Goal: Find specific page/section: Find specific page/section

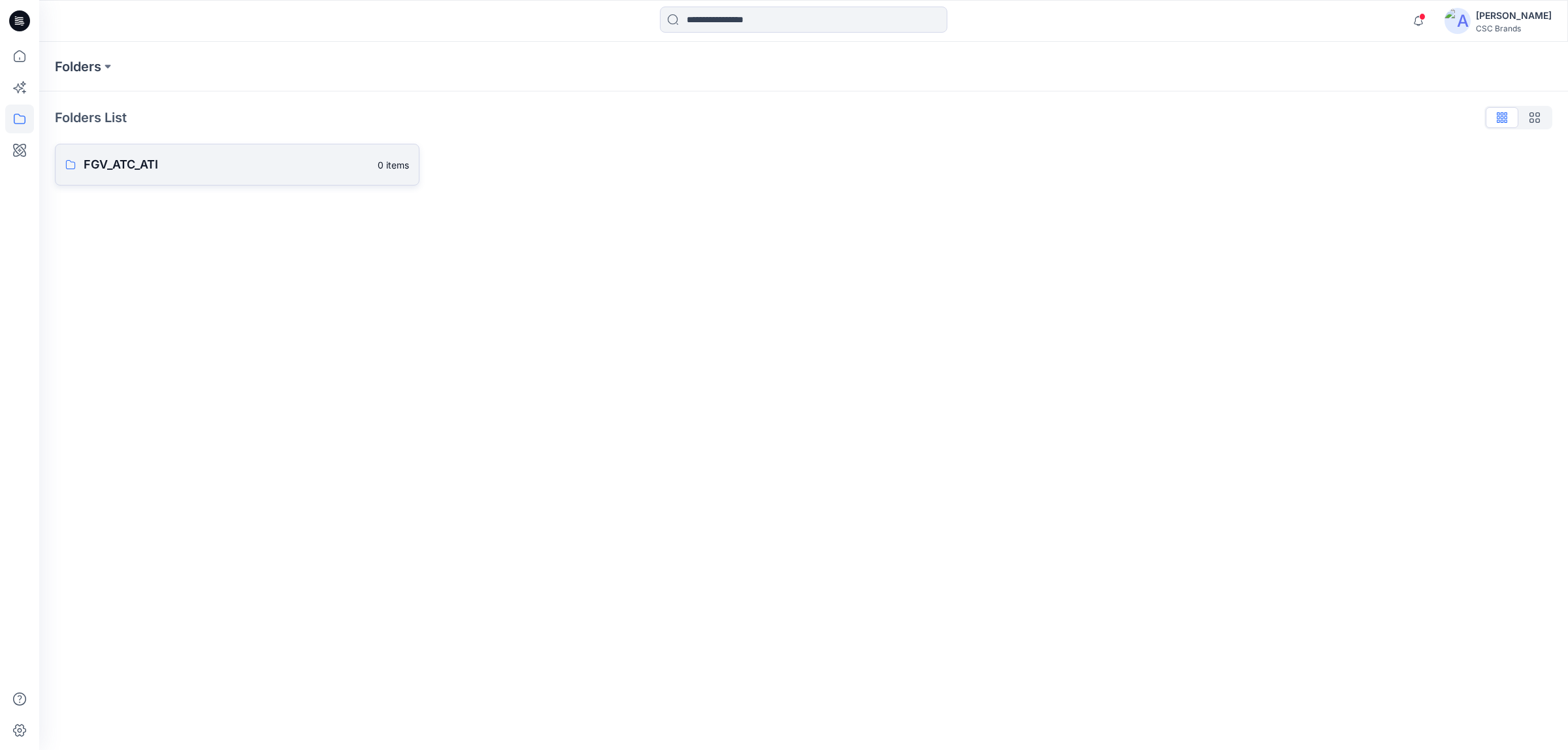
click at [272, 165] on p "FGV_ATC_ATI" at bounding box center [226, 164] width 286 height 18
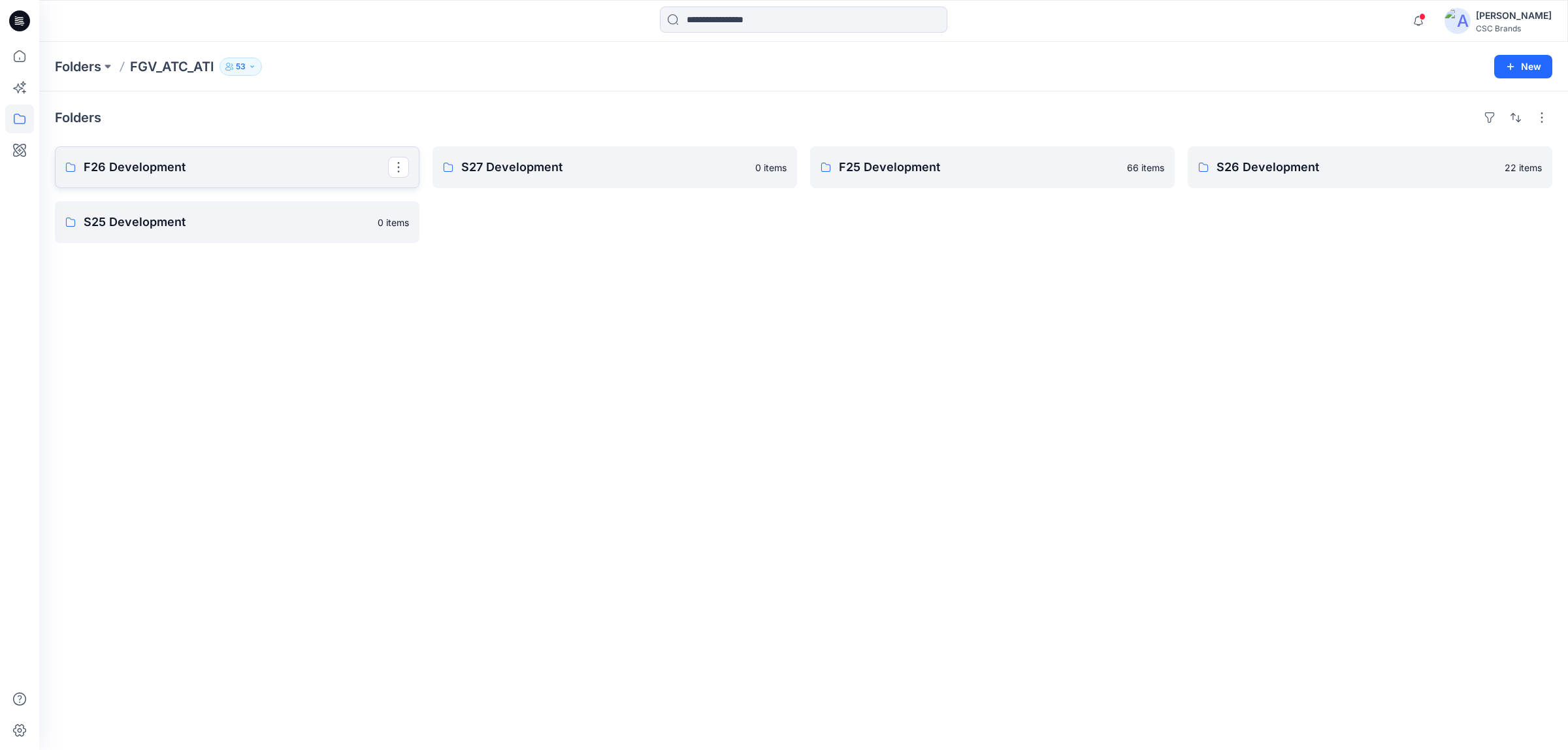
click at [241, 177] on link "F26 Development" at bounding box center [236, 167] width 364 height 42
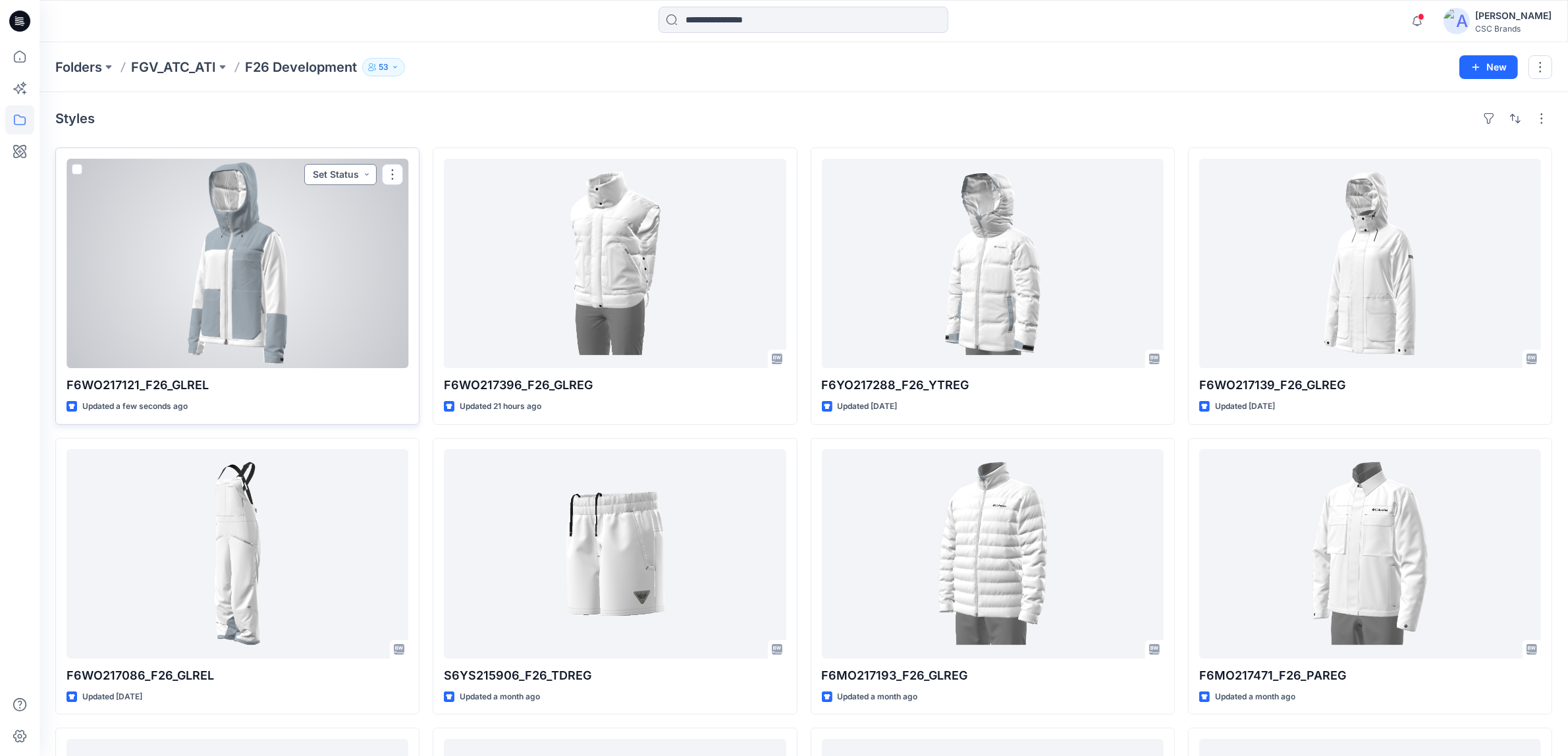
click at [354, 173] on button "Set Status" at bounding box center [340, 174] width 73 height 21
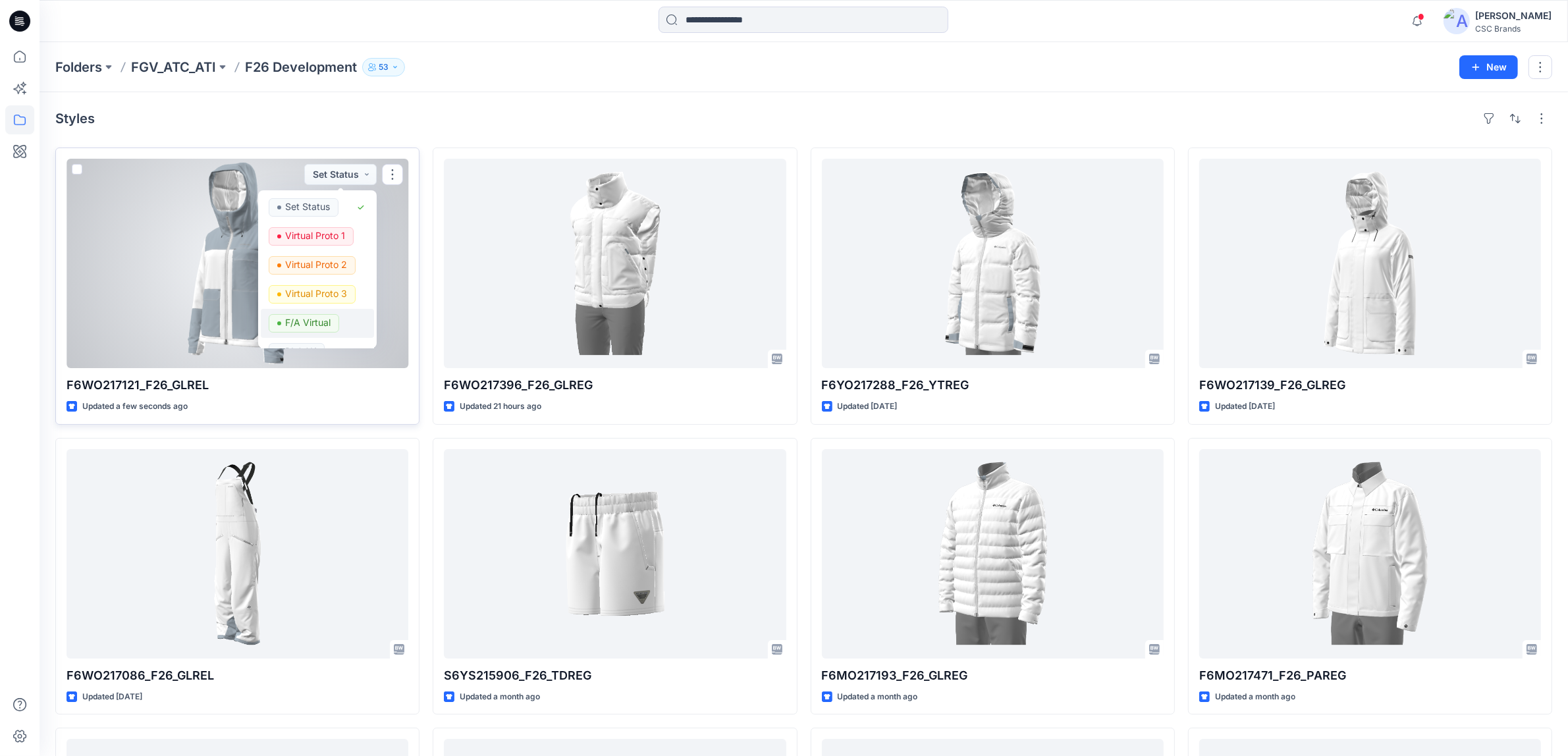
click at [302, 321] on p "F/A Virtual" at bounding box center [308, 322] width 46 height 18
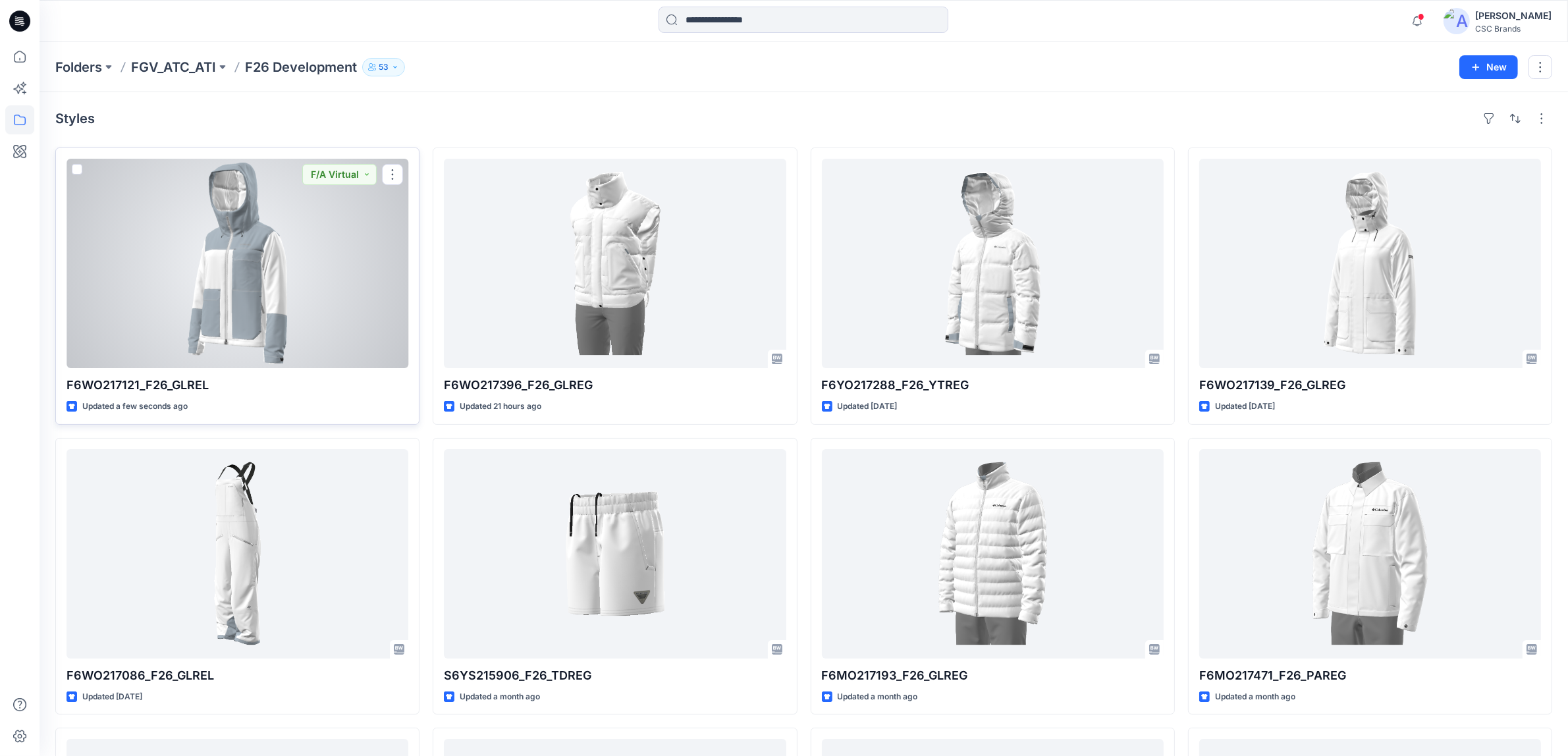
click at [349, 257] on div at bounding box center [238, 263] width 342 height 209
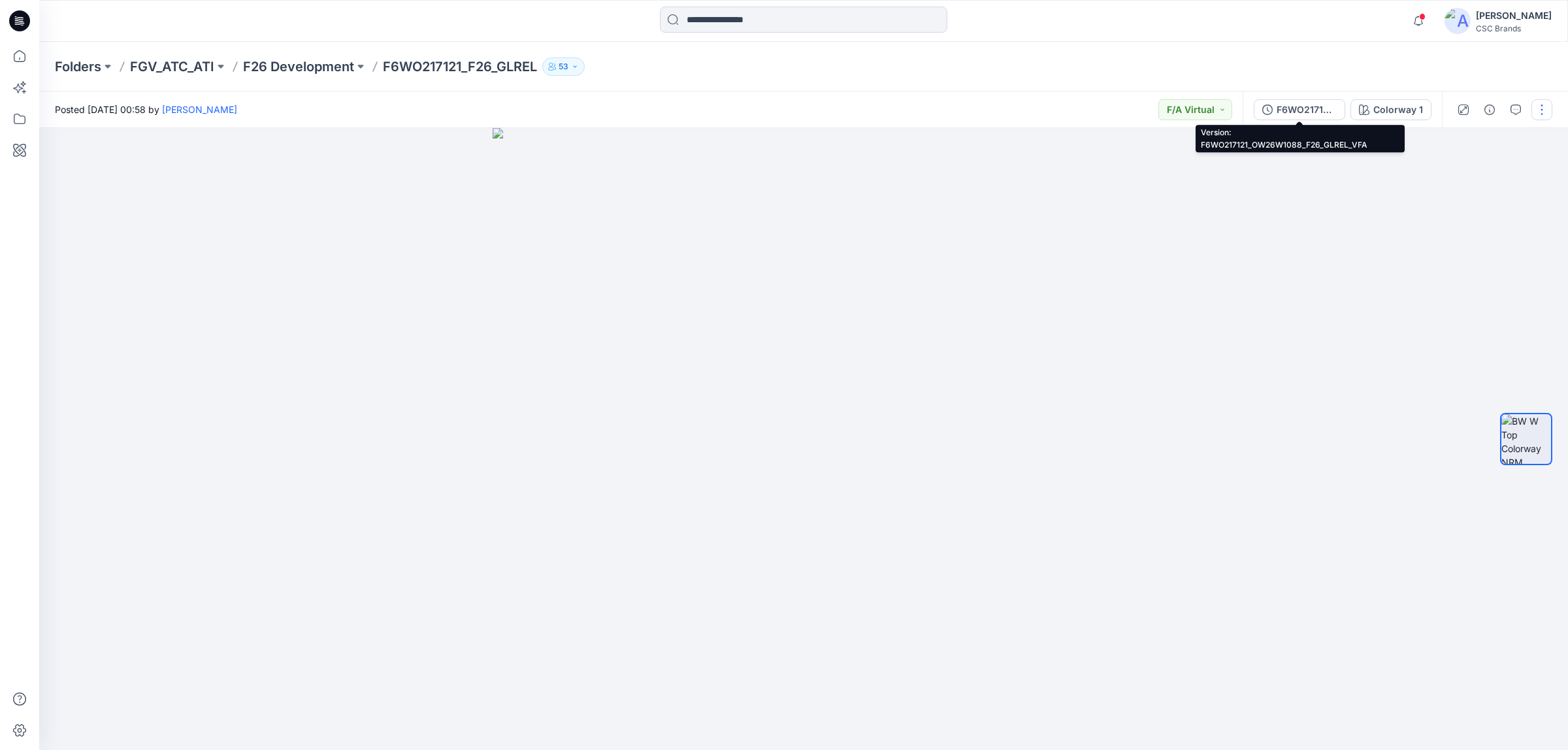
click at [1287, 113] on div "F6WO217121_OW26W1088_F26_GLREL_VFA" at bounding box center [1306, 110] width 60 height 15
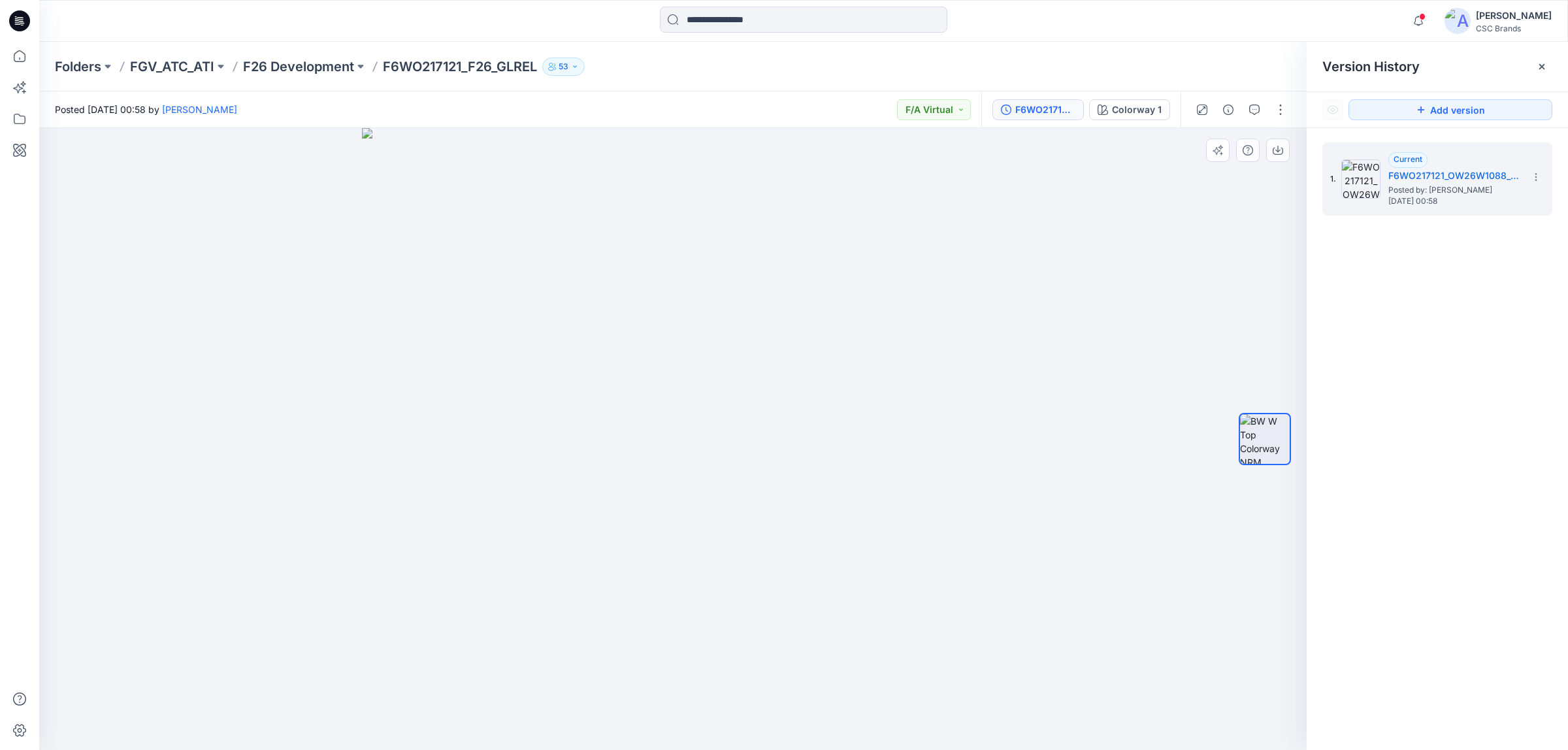
click at [1093, 263] on div at bounding box center [673, 439] width 1267 height 622
click at [955, 268] on img at bounding box center [673, 439] width 622 height 622
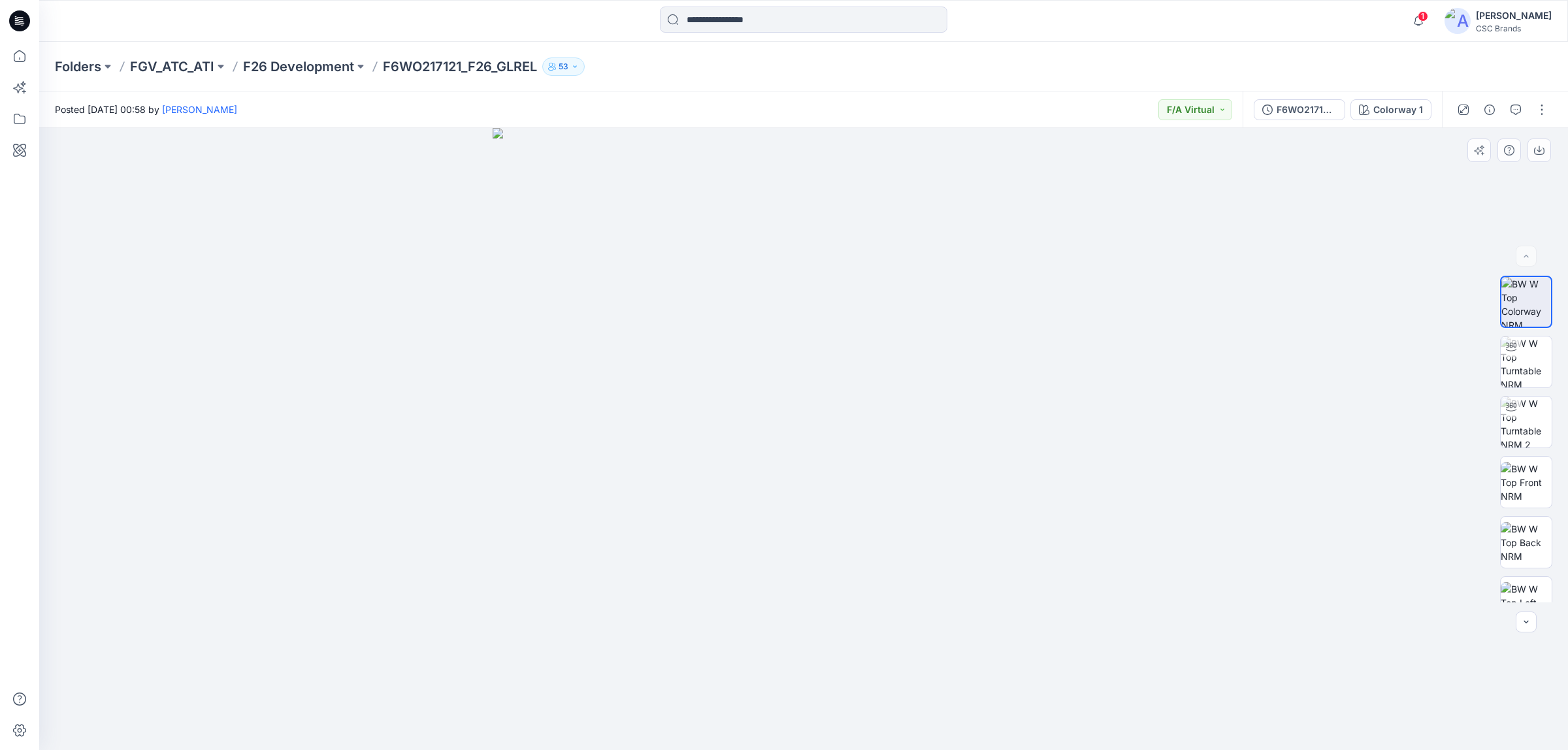
click at [472, 380] on div at bounding box center [803, 439] width 1529 height 622
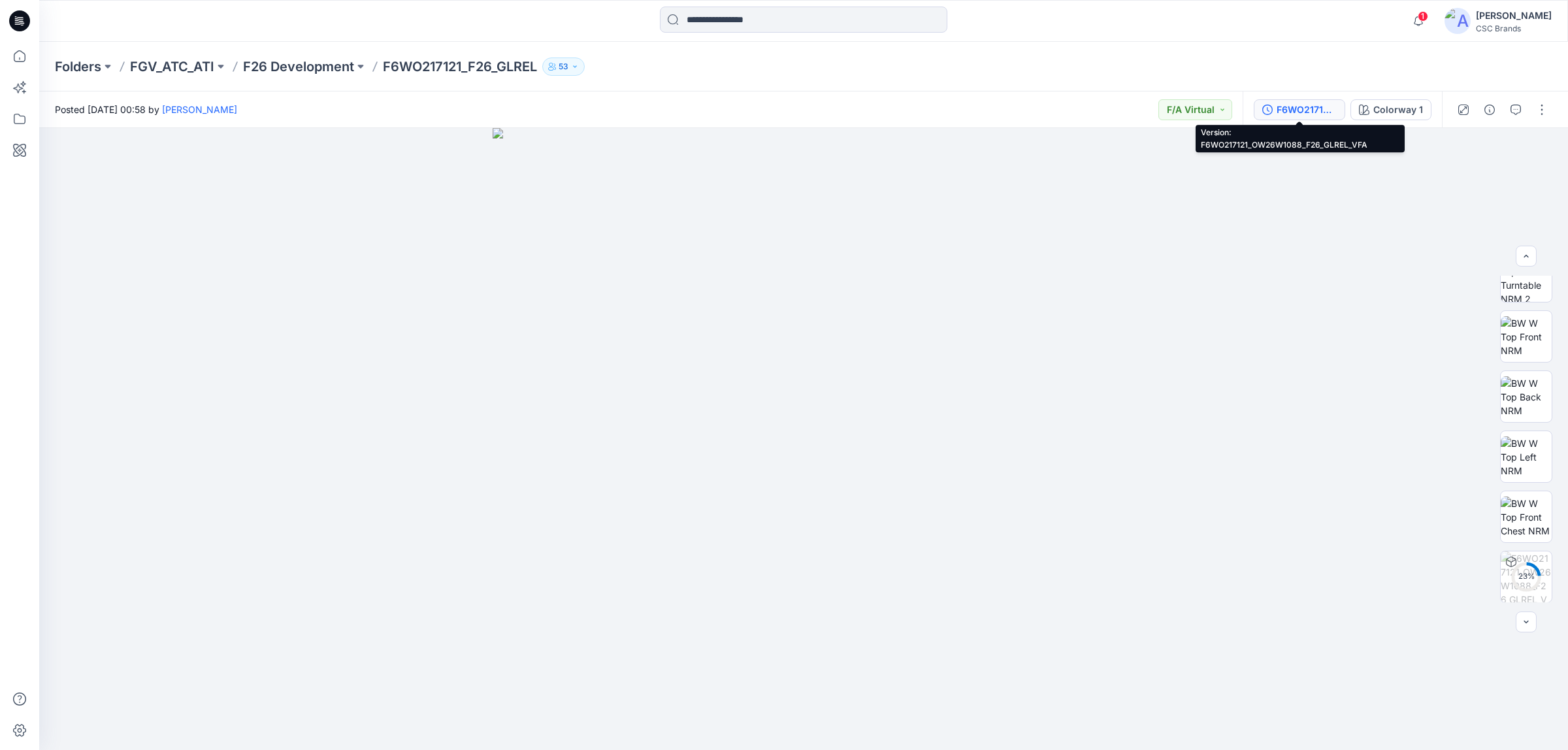
click at [1308, 112] on div "F6WO217121_OW26W1088_F26_GLREL_VFA" at bounding box center [1306, 110] width 60 height 15
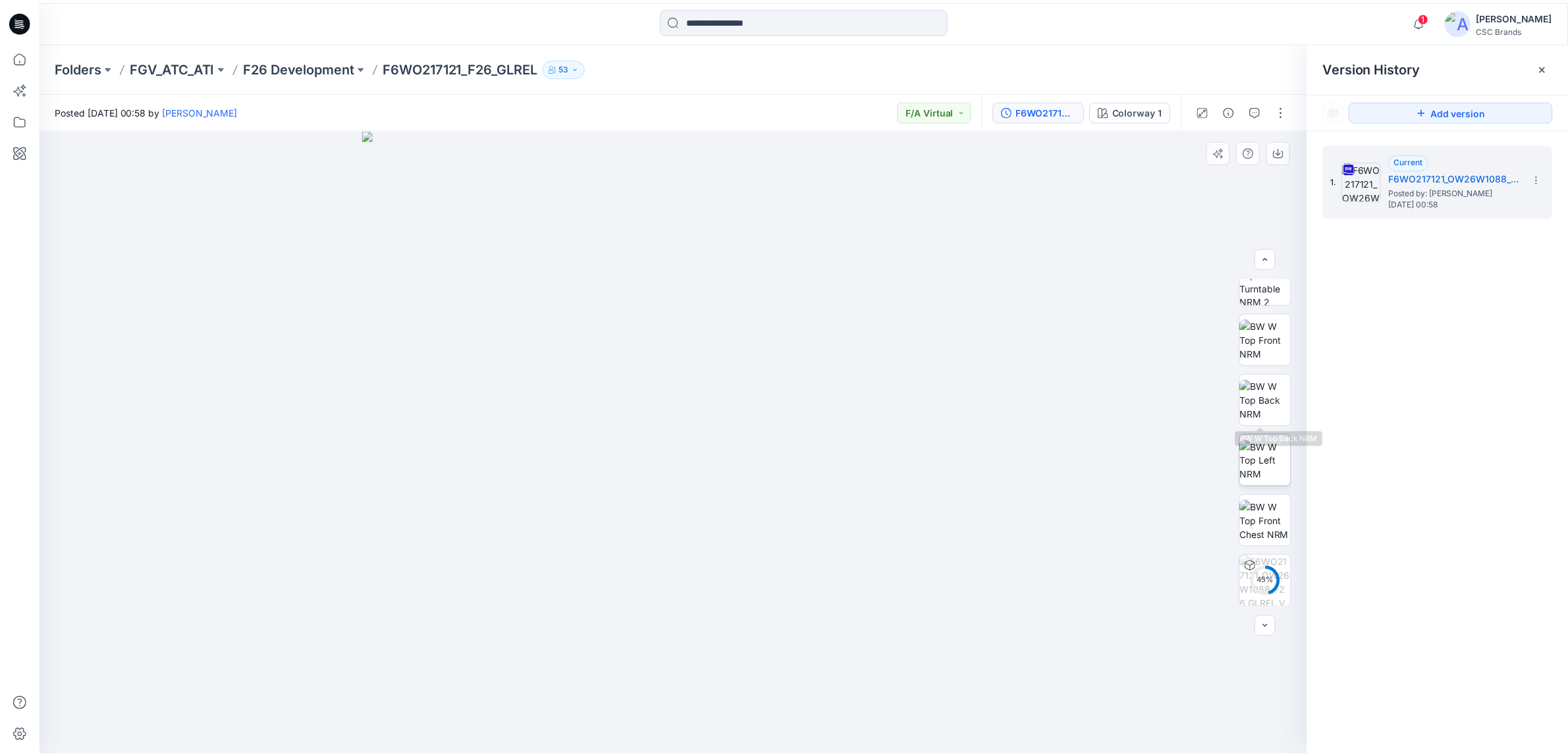
scroll to position [0, 0]
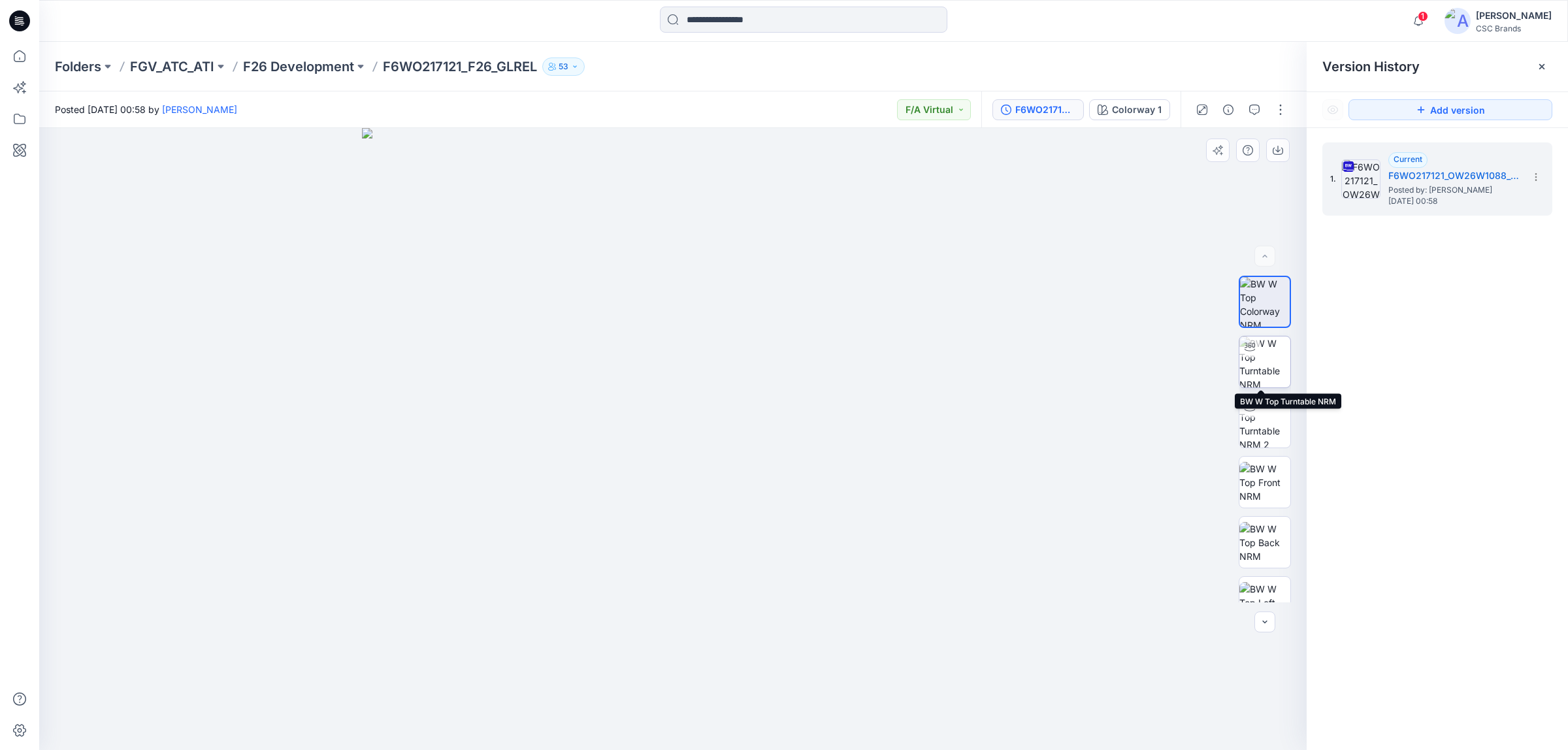
click at [1266, 361] on img at bounding box center [1265, 362] width 51 height 51
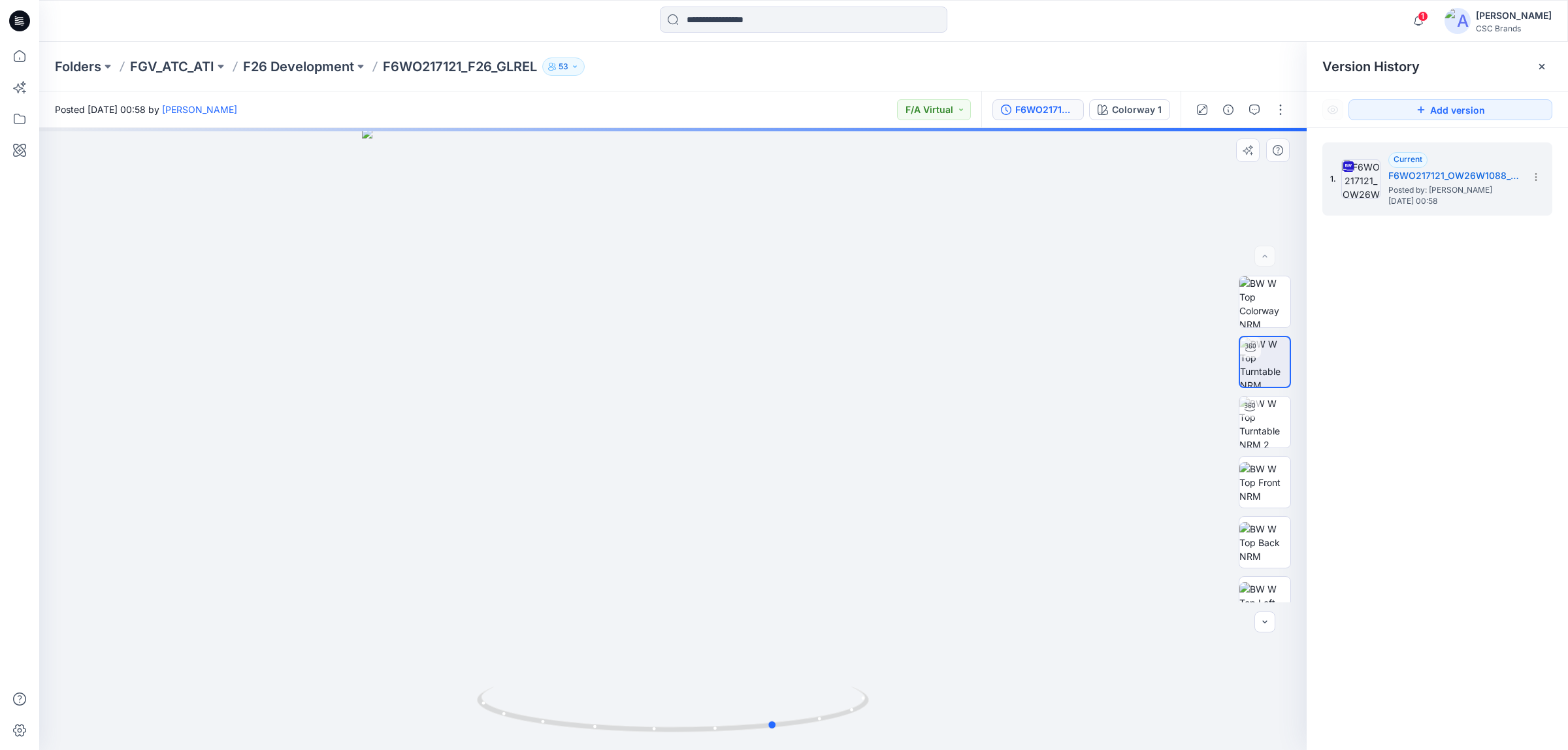
drag, startPoint x: 883, startPoint y: 411, endPoint x: 987, endPoint y: 415, distance: 104.1
drag, startPoint x: 987, startPoint y: 415, endPoint x: 490, endPoint y: 482, distance: 501.5
drag, startPoint x: 490, startPoint y: 482, endPoint x: 877, endPoint y: 451, distance: 388.2
click at [877, 451] on div at bounding box center [673, 438] width 1267 height 621
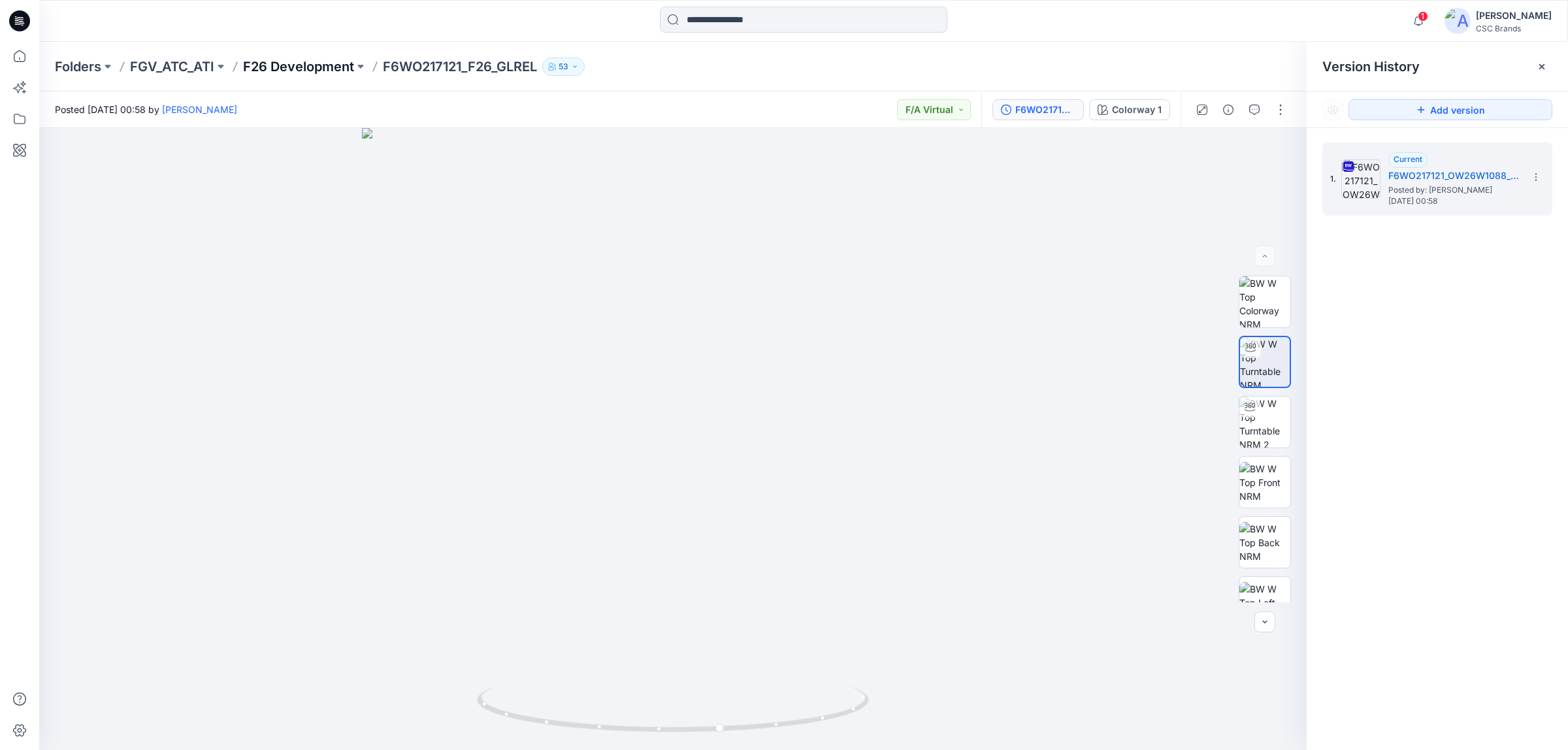
click at [266, 65] on p "F26 Development" at bounding box center [299, 66] width 111 height 18
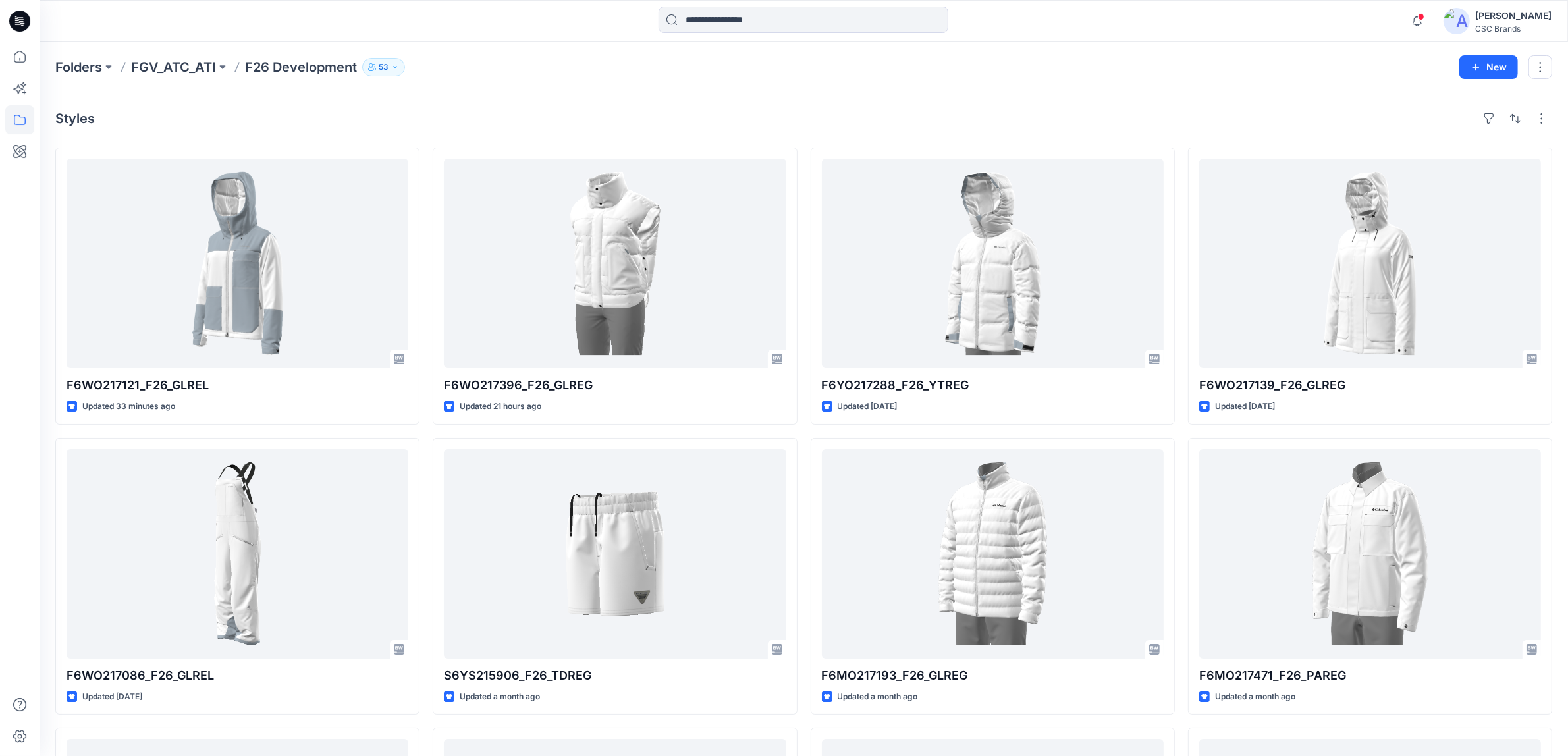
click at [1094, 78] on div "Folders FGV_ATC_ATI F26 Development 53 New" at bounding box center [804, 67] width 1529 height 50
drag, startPoint x: 992, startPoint y: 84, endPoint x: 989, endPoint y: 92, distance: 8.5
click at [993, 84] on div "Folders FGV_ATC_ATI F26 Development 53 New" at bounding box center [804, 67] width 1529 height 50
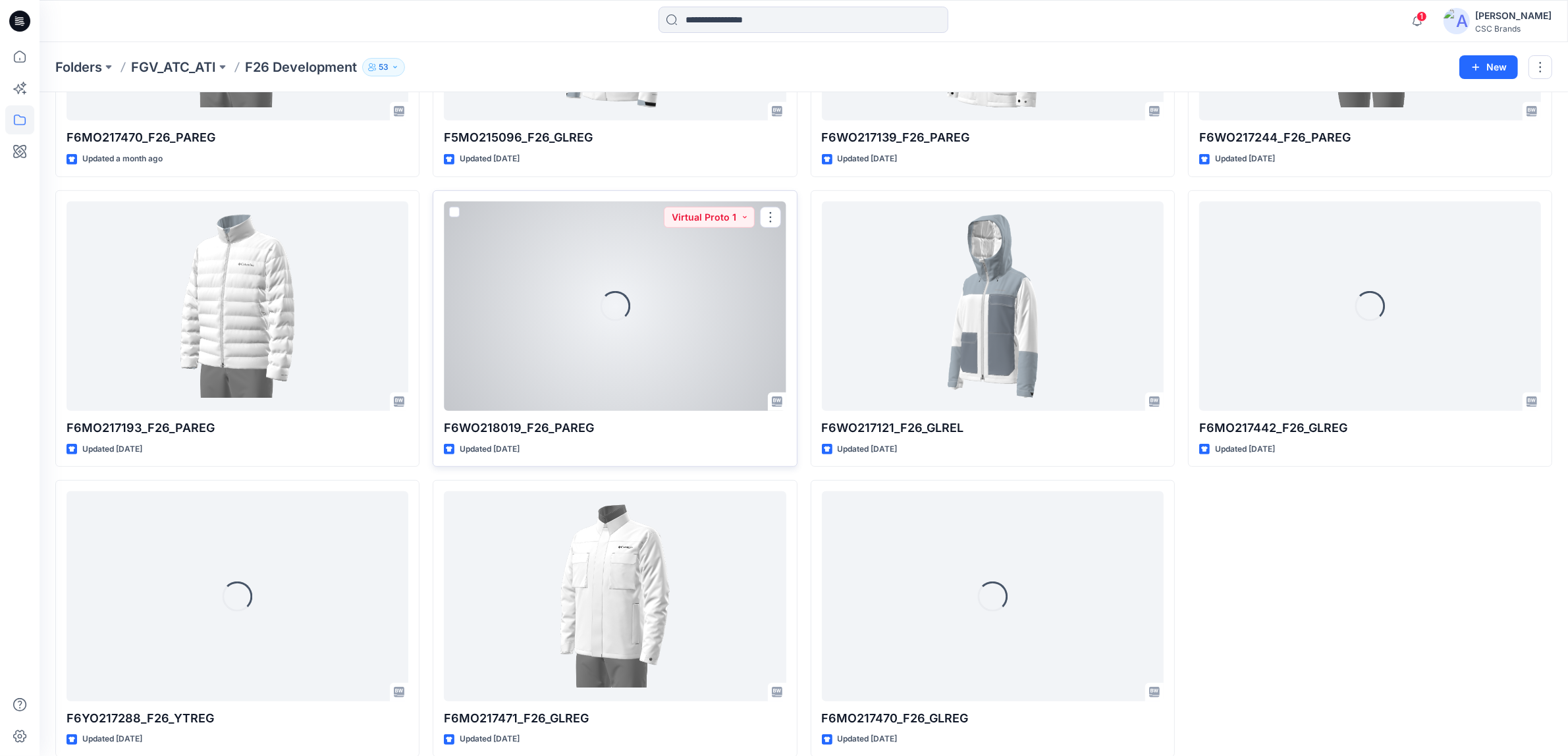
scroll to position [844, 0]
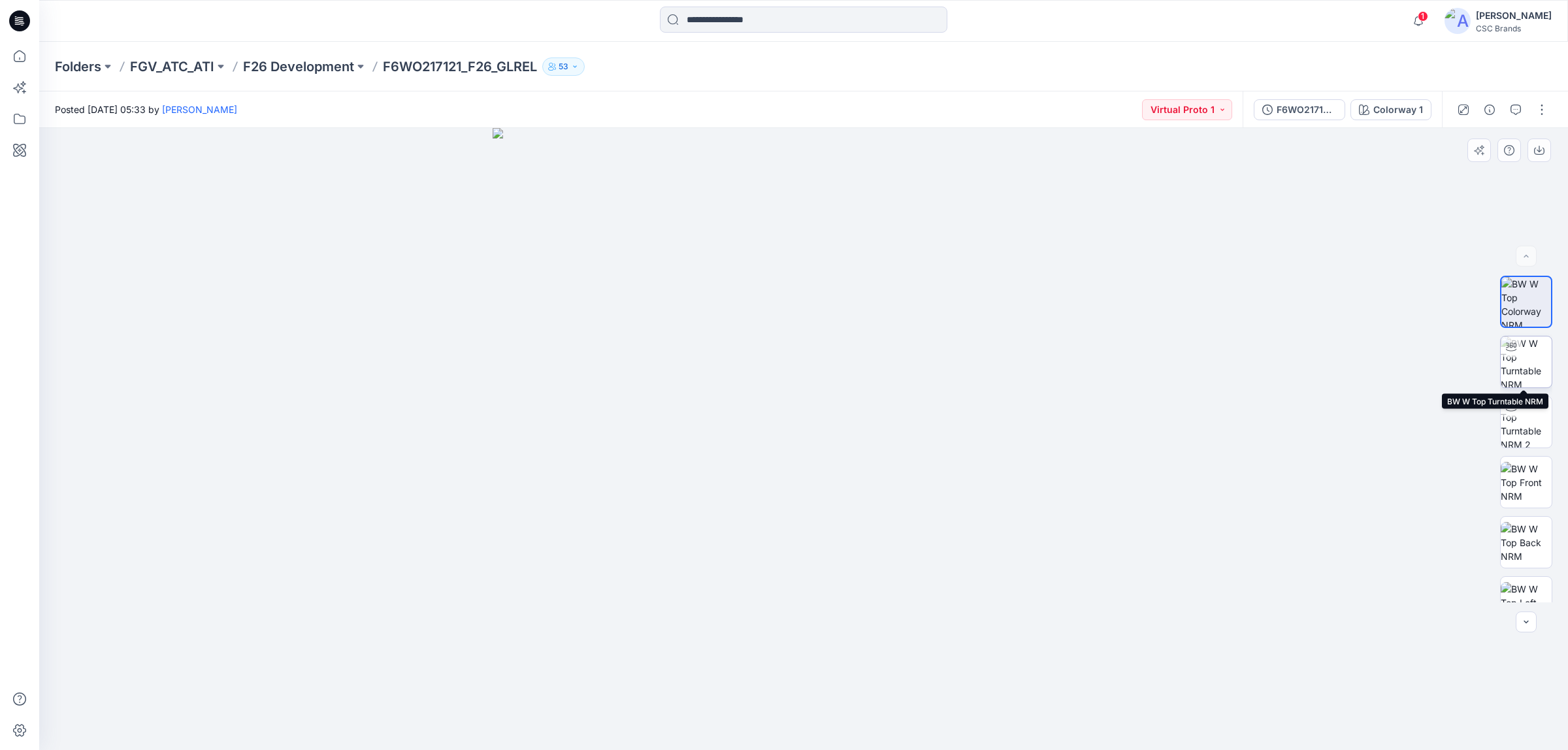
click at [1505, 351] on icon at bounding box center [1511, 348] width 10 height 9
drag, startPoint x: 953, startPoint y: 277, endPoint x: 1078, endPoint y: 310, distance: 129.3
drag, startPoint x: 906, startPoint y: 505, endPoint x: 751, endPoint y: 167, distance: 371.8
drag, startPoint x: 1074, startPoint y: 415, endPoint x: 1022, endPoint y: 419, distance: 52.2
drag, startPoint x: 1145, startPoint y: 451, endPoint x: 1157, endPoint y: 451, distance: 12.0
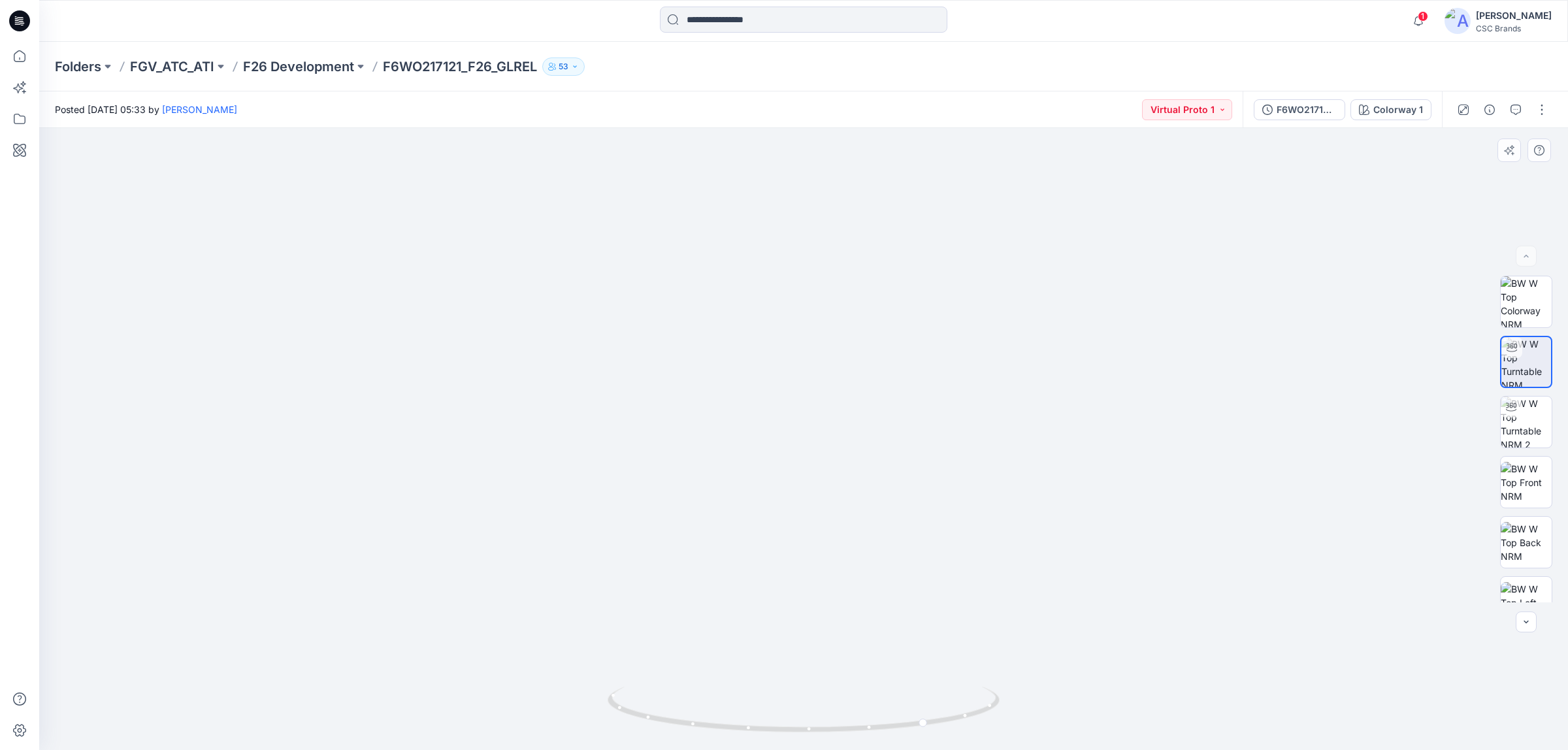
drag, startPoint x: 410, startPoint y: 446, endPoint x: 341, endPoint y: 435, distance: 69.9
drag, startPoint x: 1235, startPoint y: 516, endPoint x: 1273, endPoint y: 511, distance: 38.3
drag, startPoint x: 1164, startPoint y: 709, endPoint x: 1196, endPoint y: 697, distance: 34.2
drag, startPoint x: 1263, startPoint y: 619, endPoint x: 883, endPoint y: 566, distance: 383.7
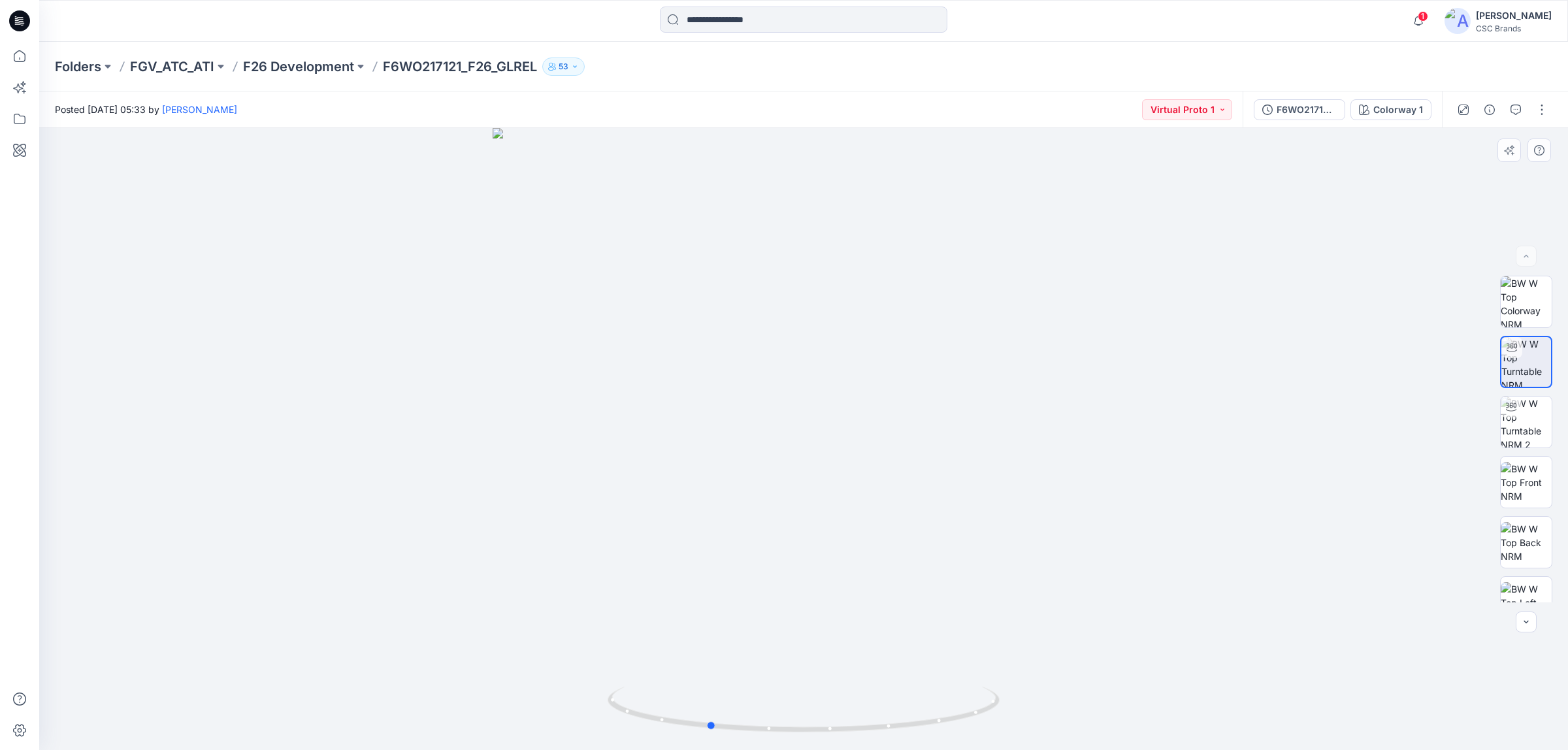
drag, startPoint x: 1163, startPoint y: 461, endPoint x: 967, endPoint y: 474, distance: 196.4
drag, startPoint x: 451, startPoint y: 400, endPoint x: 601, endPoint y: 402, distance: 150.0
drag, startPoint x: 601, startPoint y: 402, endPoint x: 1455, endPoint y: 23, distance: 934.3
click at [1431, 23] on icon "button" at bounding box center [1418, 21] width 25 height 26
